Goal: Information Seeking & Learning: Learn about a topic

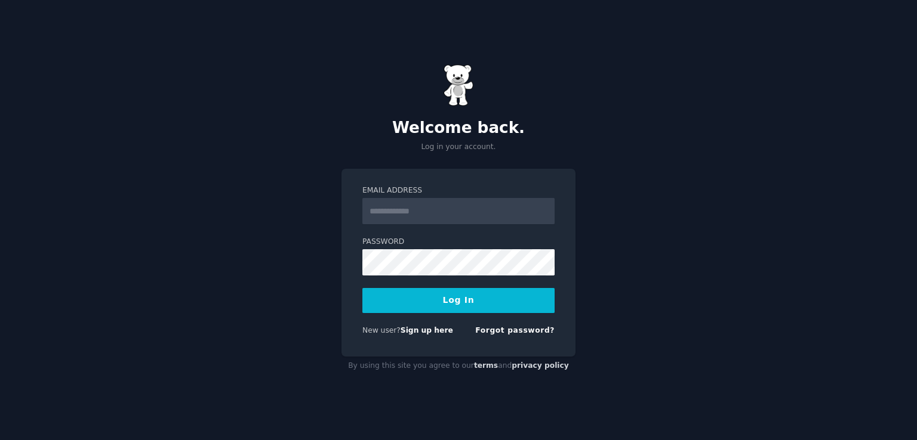
type input "**********"
click at [464, 300] on button "Log In" at bounding box center [458, 300] width 192 height 25
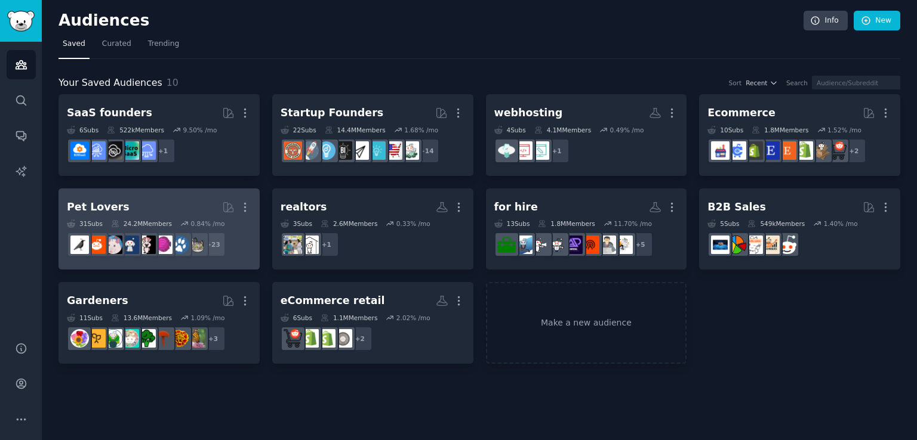
click at [99, 203] on div "Pet Lovers" at bounding box center [98, 207] width 63 height 15
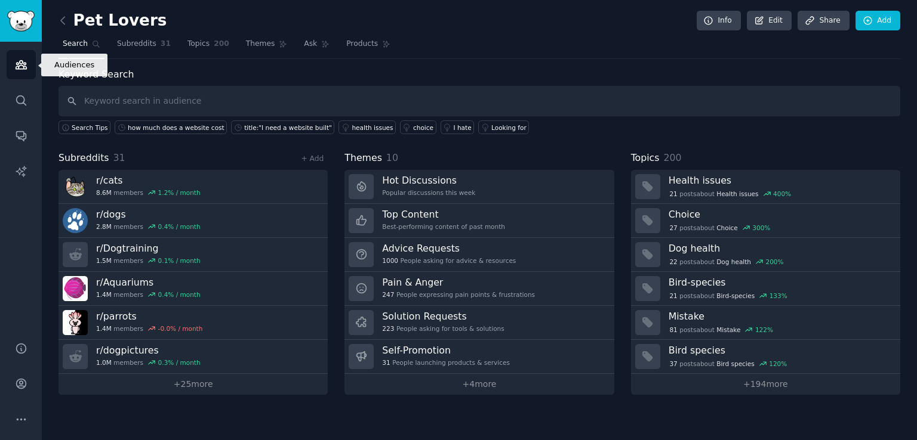
click at [17, 60] on icon "Sidebar" at bounding box center [21, 64] width 13 height 13
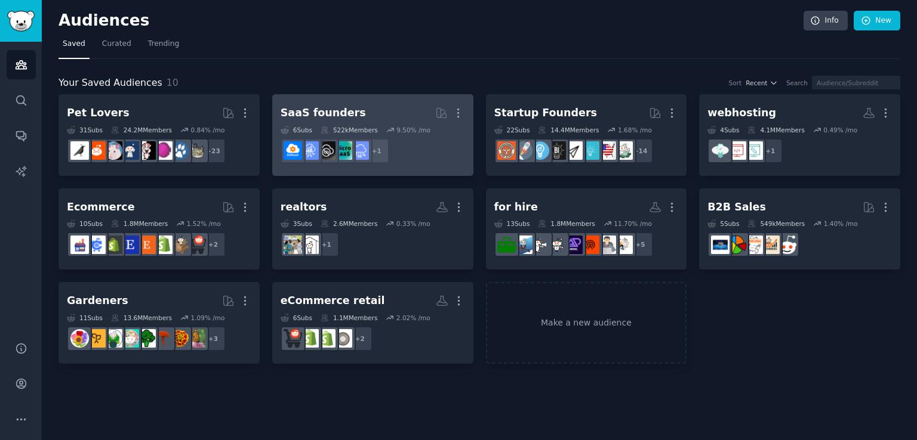
click at [327, 113] on div "SaaS founders" at bounding box center [322, 113] width 85 height 15
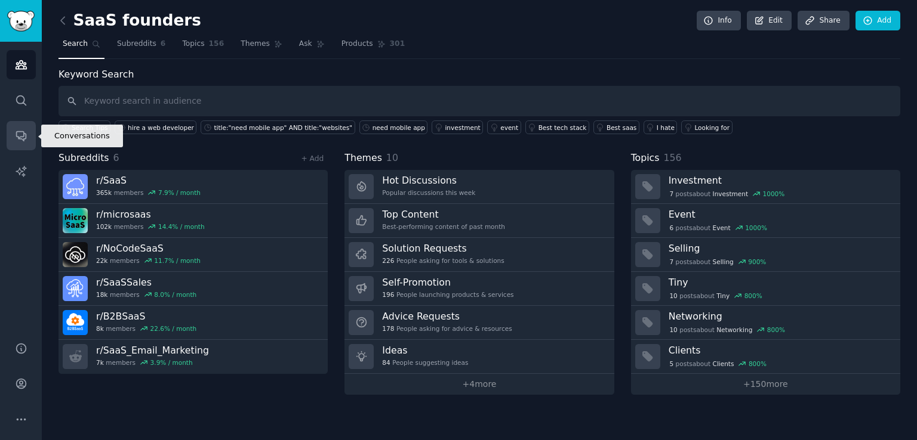
click at [15, 133] on icon "Sidebar" at bounding box center [21, 135] width 13 height 13
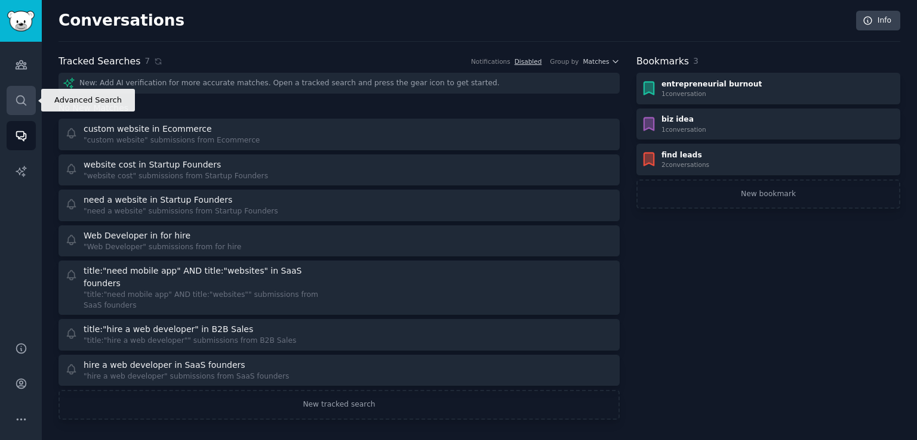
click at [16, 98] on icon "Sidebar" at bounding box center [21, 100] width 10 height 10
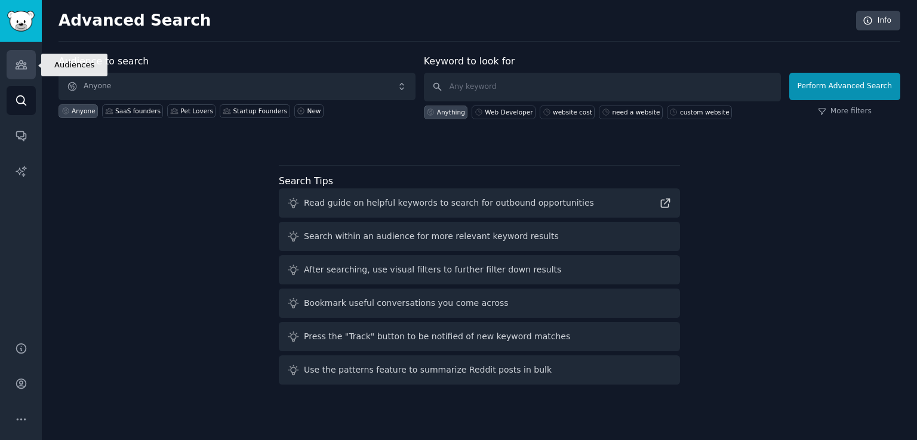
click at [23, 63] on icon "Sidebar" at bounding box center [21, 64] width 13 height 13
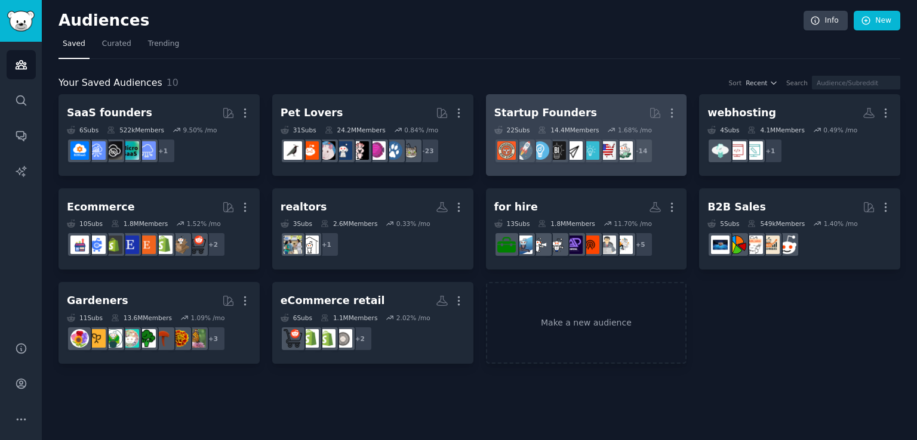
click at [539, 113] on div "Startup Founders" at bounding box center [545, 113] width 103 height 15
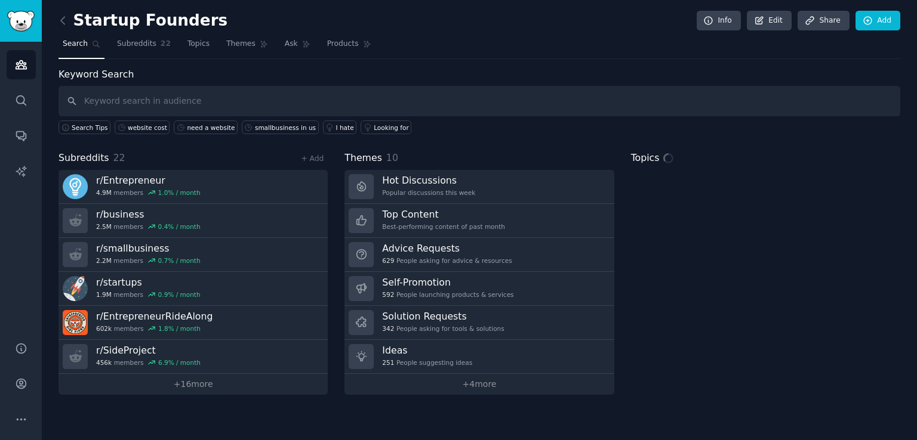
click at [127, 96] on input "text" at bounding box center [478, 101] width 841 height 30
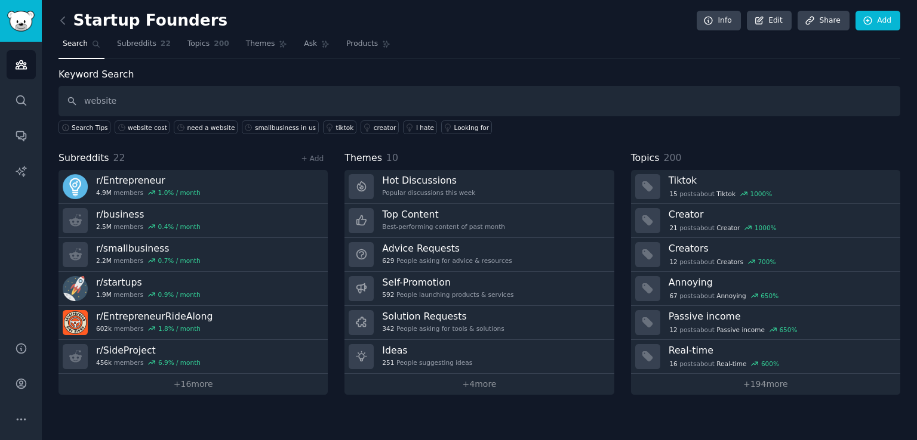
type input "website"
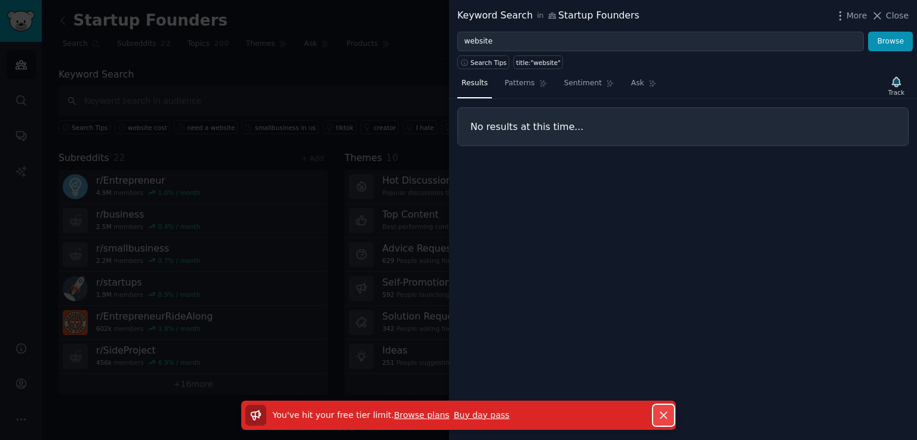
click at [661, 414] on icon "button" at bounding box center [663, 415] width 13 height 13
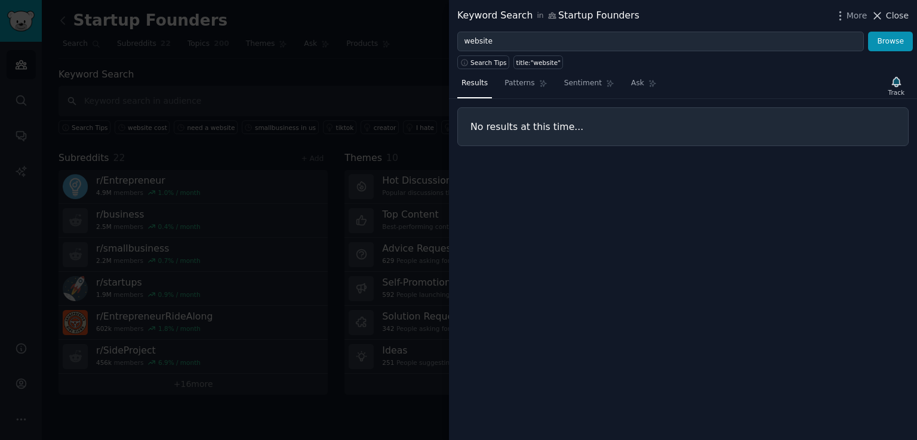
click at [889, 13] on span "Close" at bounding box center [897, 16] width 23 height 13
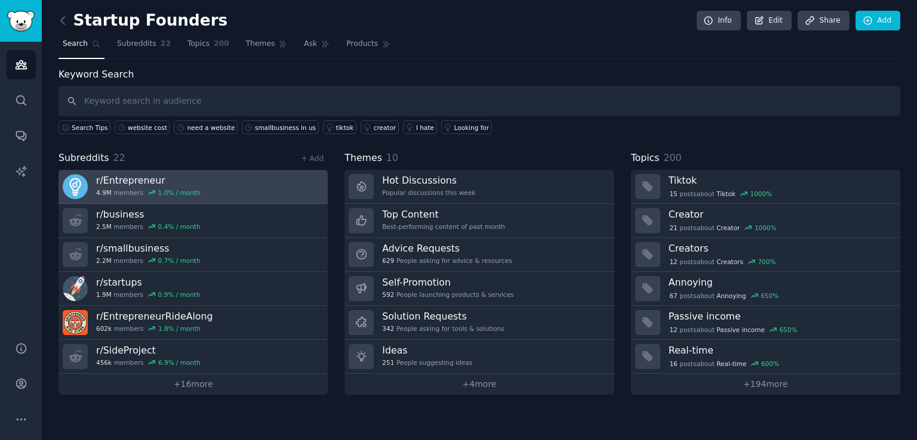
click at [124, 180] on h3 "r/ Entrepreneur" at bounding box center [148, 180] width 104 height 13
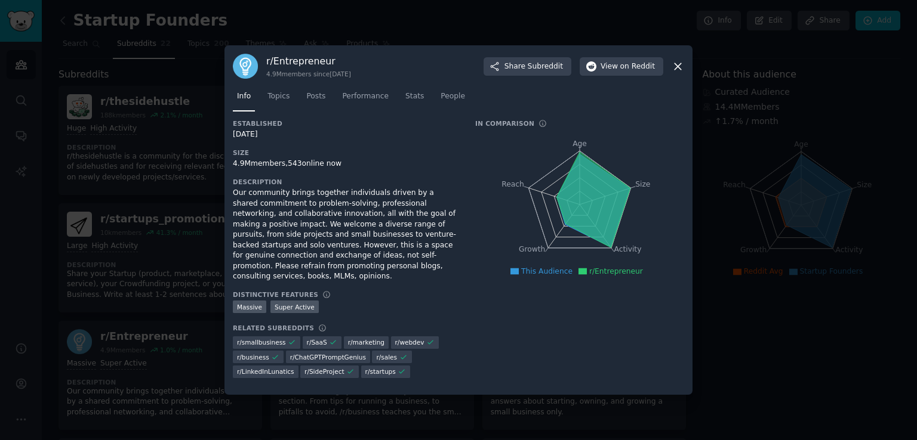
click at [676, 72] on icon at bounding box center [677, 66] width 13 height 13
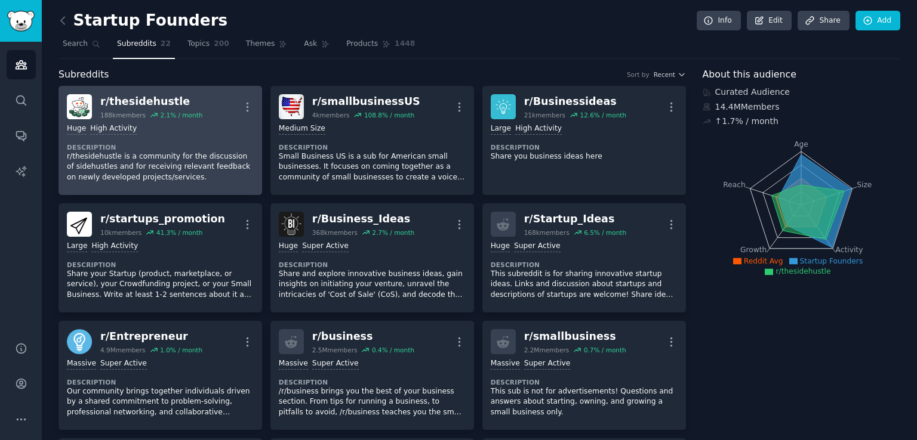
click at [148, 99] on div "r/ thesidehustle" at bounding box center [151, 101] width 102 height 15
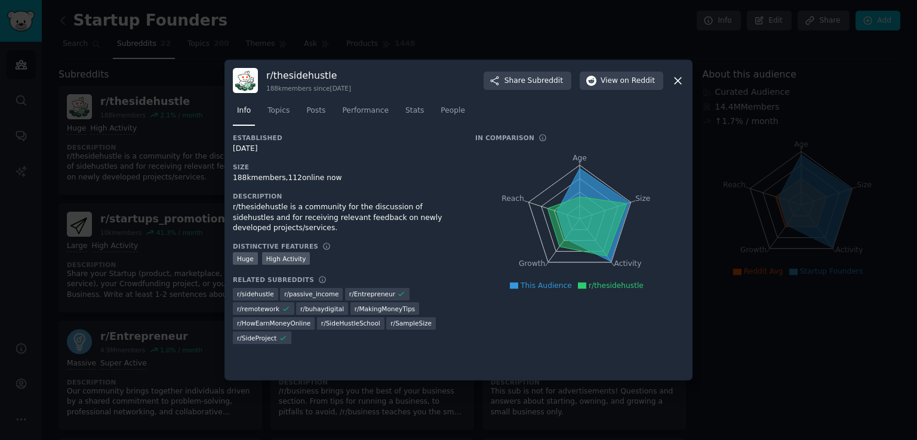
click at [677, 82] on icon at bounding box center [677, 81] width 13 height 13
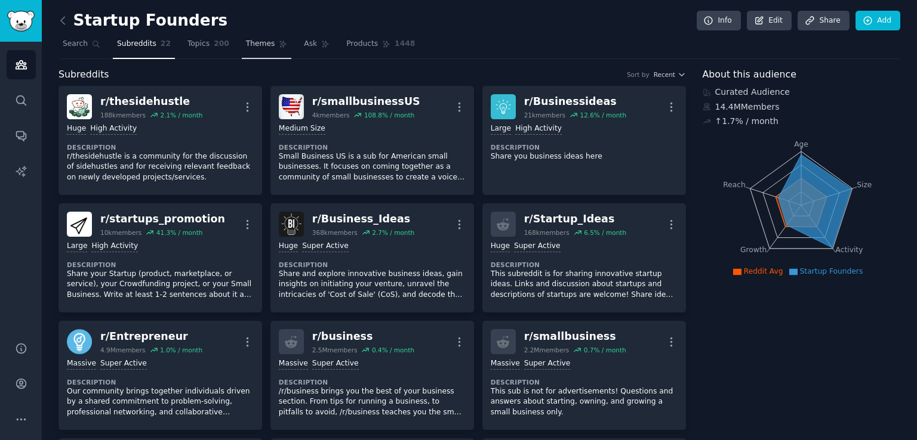
click at [246, 44] on span "Themes" at bounding box center [260, 44] width 29 height 11
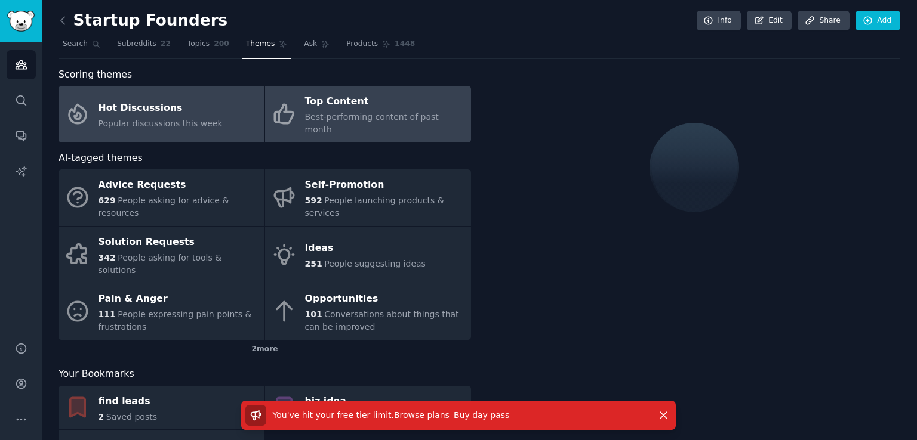
click at [330, 102] on div "Top Content" at bounding box center [385, 101] width 160 height 19
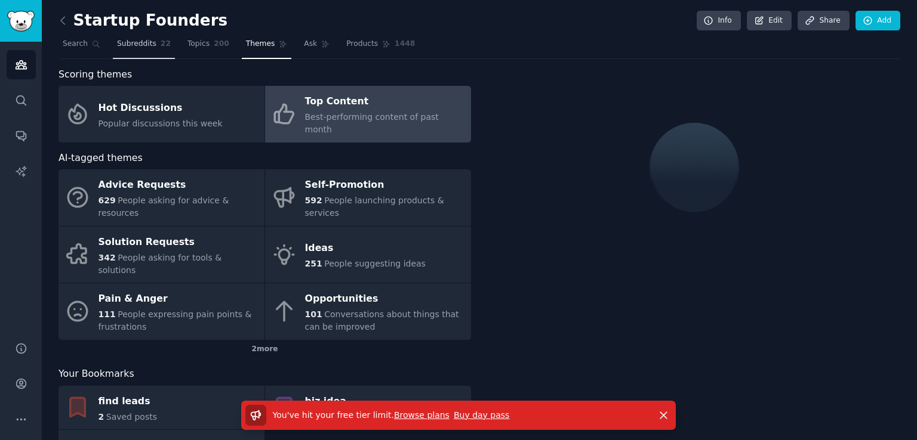
click at [132, 44] on span "Subreddits" at bounding box center [136, 44] width 39 height 11
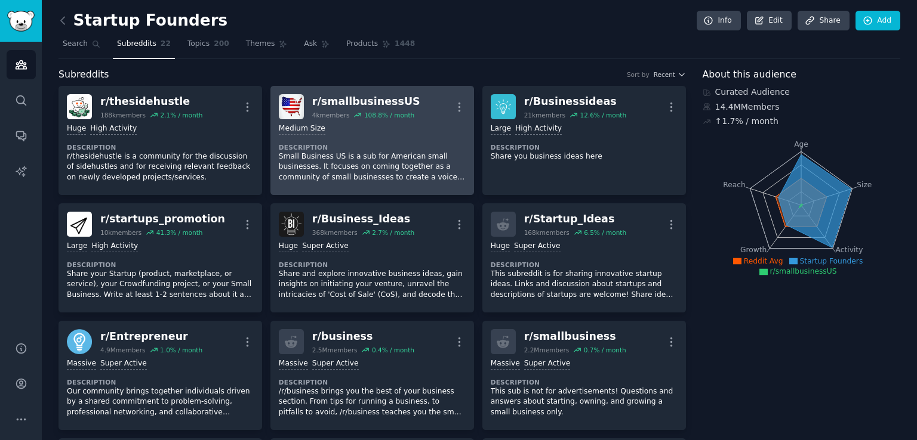
click at [361, 104] on div "r/ smallbusinessUS" at bounding box center [366, 101] width 108 height 15
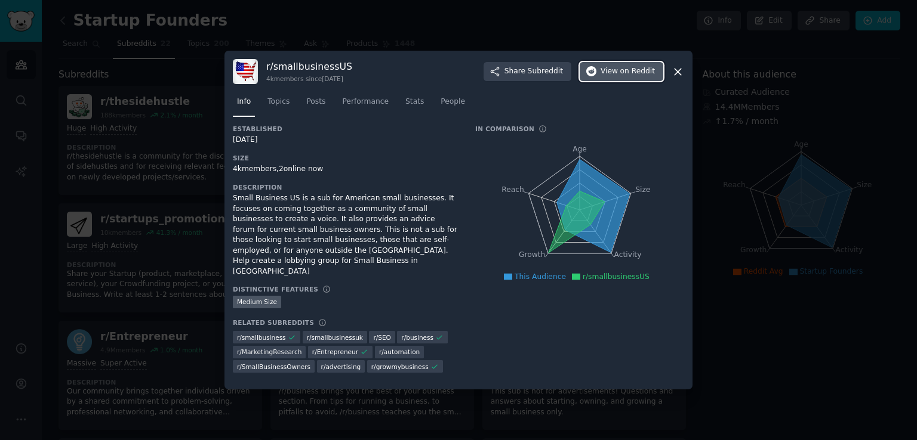
click at [632, 77] on span "on Reddit" at bounding box center [637, 71] width 35 height 11
